Goal: Information Seeking & Learning: Learn about a topic

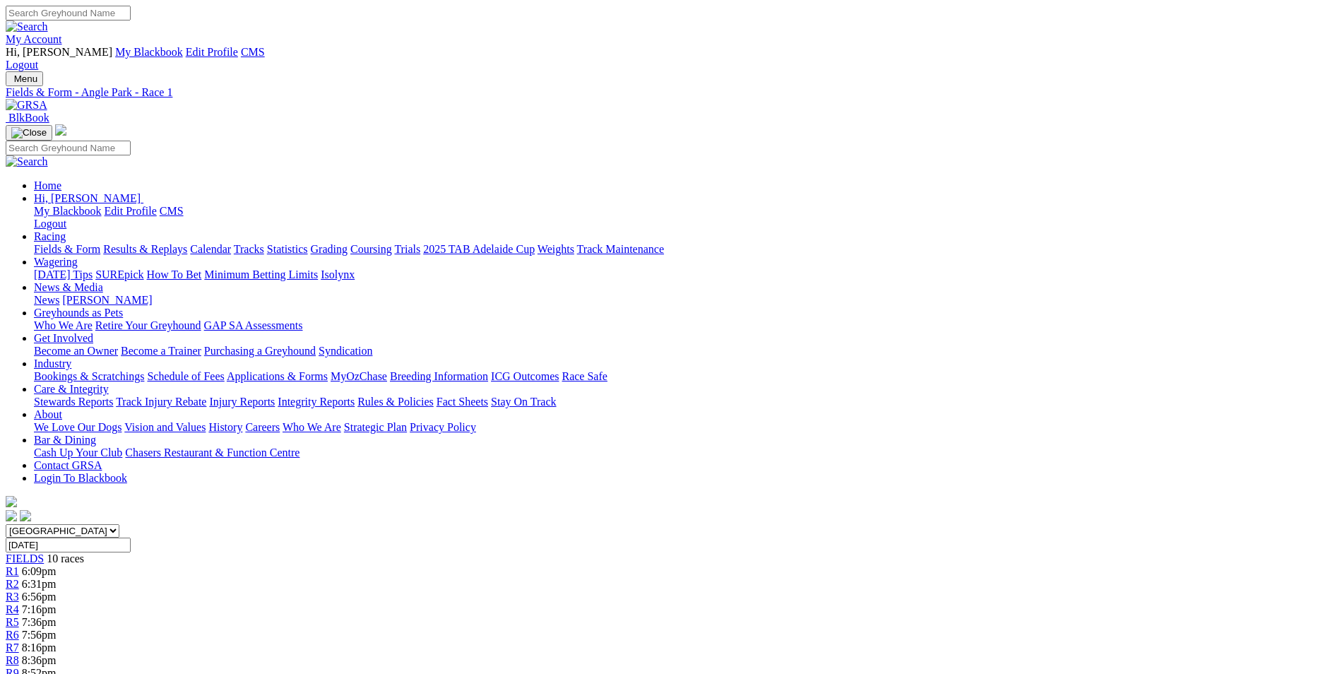
click at [19, 578] on link "R2" at bounding box center [12, 584] width 13 height 12
click at [506, 591] on div "R3 6:56pm" at bounding box center [670, 597] width 1329 height 13
click at [57, 603] on span "7:16pm" at bounding box center [39, 609] width 35 height 12
click at [19, 591] on link "R3" at bounding box center [12, 597] width 13 height 12
click at [453, 578] on div "R2 6:31pm" at bounding box center [670, 584] width 1329 height 13
